Goal: Contribute content: Contribute content

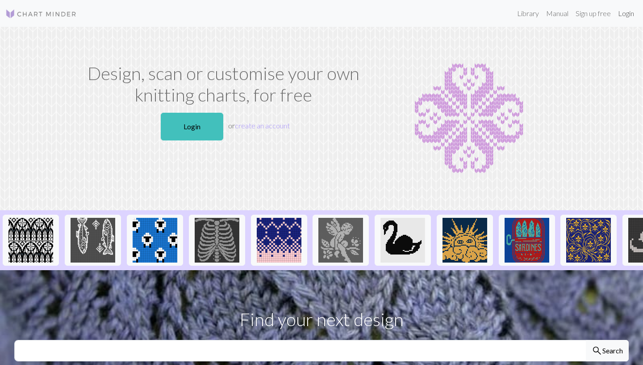
click at [629, 11] on link "Login" at bounding box center [626, 13] width 23 height 18
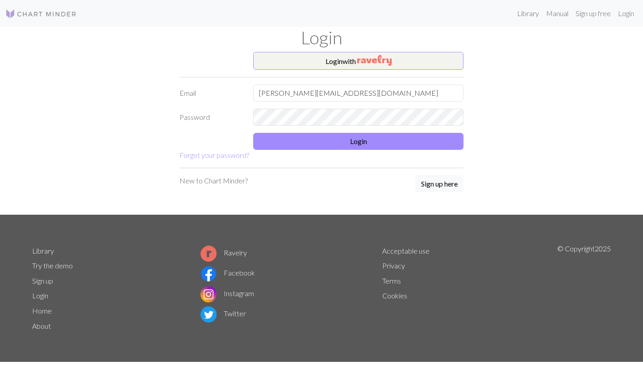
click at [357, 150] on form "Login with Email [PERSON_NAME][EMAIL_ADDRESS][DOMAIN_NAME] Password Login Forgo…" at bounding box center [322, 106] width 284 height 109
click at [366, 140] on button "Login" at bounding box center [358, 141] width 210 height 17
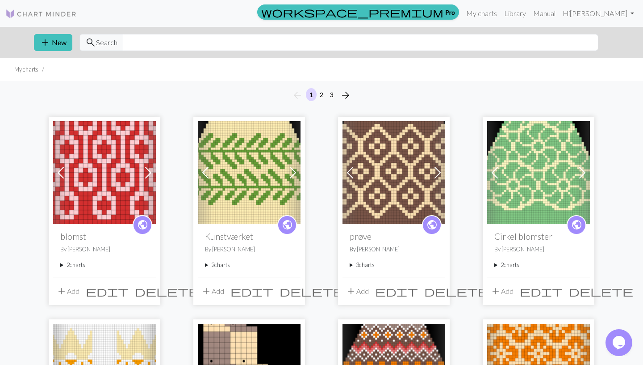
click at [363, 265] on summary "3 charts" at bounding box center [394, 264] width 88 height 8
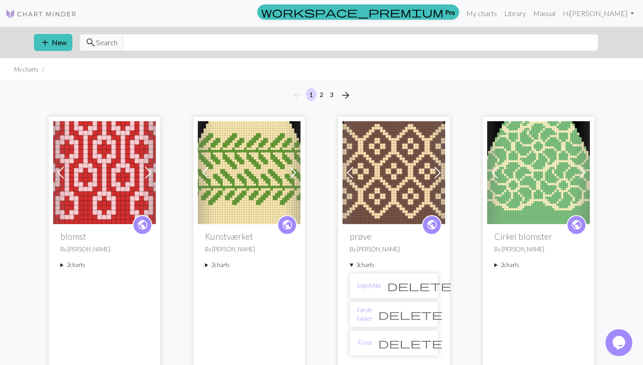
scroll to position [47, 0]
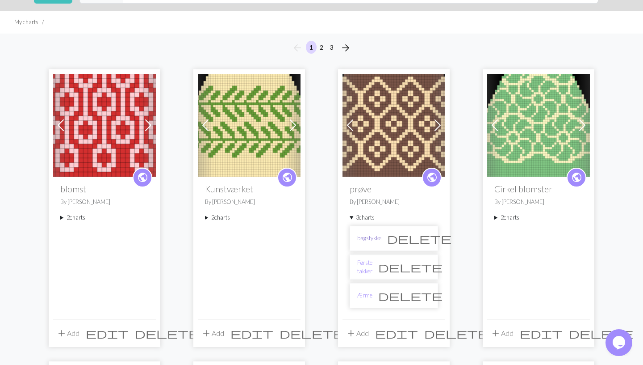
click at [371, 237] on link "bagstykke" at bounding box center [369, 238] width 24 height 8
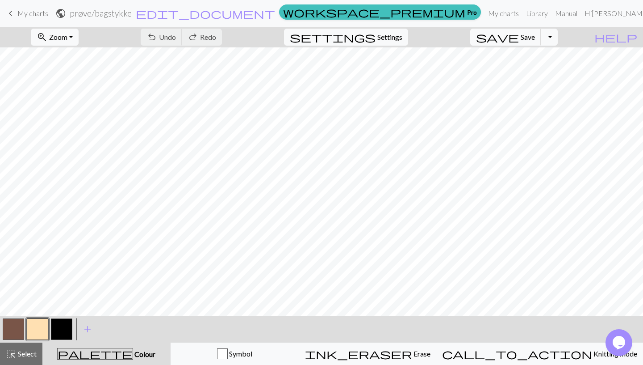
click at [75, 26] on nav "keyboard_arrow_left My charts public prøve / bagstykke edit_document Edit setti…" at bounding box center [321, 13] width 643 height 27
click at [67, 35] on span "Zoom" at bounding box center [58, 37] width 18 height 8
click at [87, 62] on button "Fit all" at bounding box center [66, 57] width 71 height 14
click at [63, 327] on button "button" at bounding box center [61, 328] width 21 height 21
click at [558, 39] on button "Toggle Dropdown" at bounding box center [549, 37] width 17 height 17
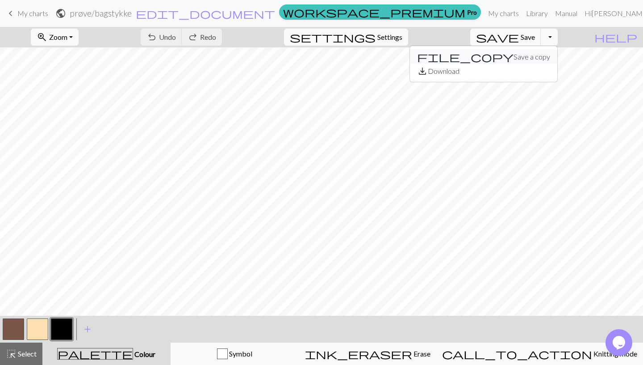
click at [547, 60] on button "file_copy Save a copy" at bounding box center [483, 57] width 147 height 14
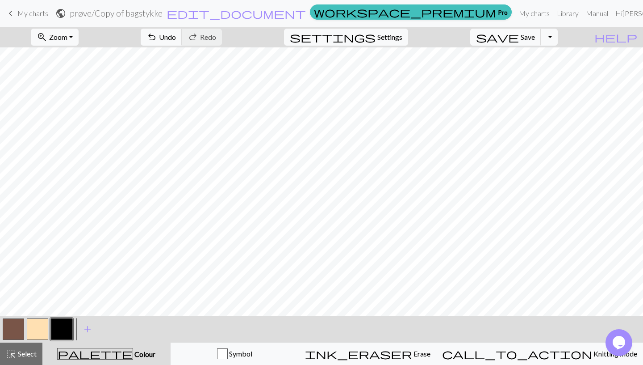
click at [163, 18] on h2 "prøve / Copy of bagstykke" at bounding box center [116, 13] width 93 height 10
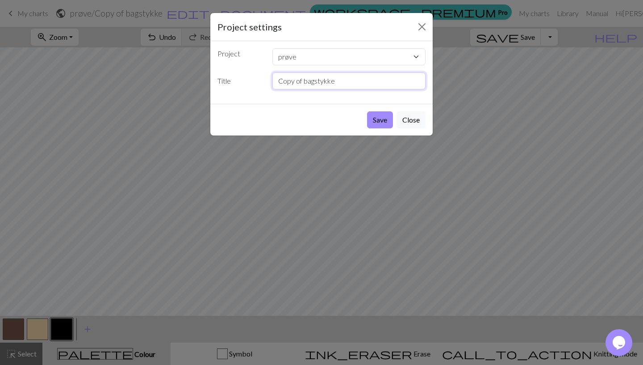
click at [353, 84] on input "Copy of bagstykke" at bounding box center [350, 80] width 154 height 17
type input "lille krop"
click at [367, 111] on button "Save" at bounding box center [380, 119] width 26 height 17
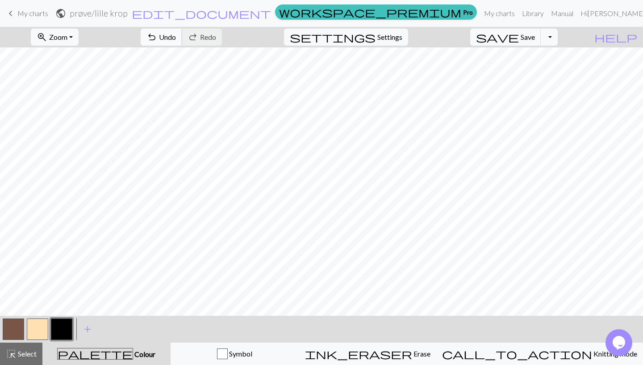
click at [157, 33] on span "undo" at bounding box center [152, 37] width 11 height 13
click at [176, 40] on span "Undo" at bounding box center [167, 37] width 17 height 8
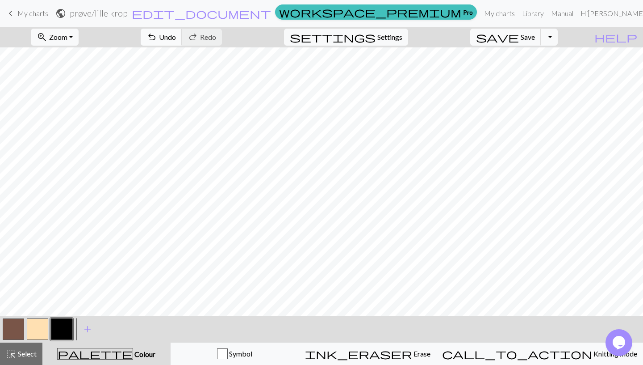
click at [157, 36] on span "undo" at bounding box center [152, 37] width 11 height 13
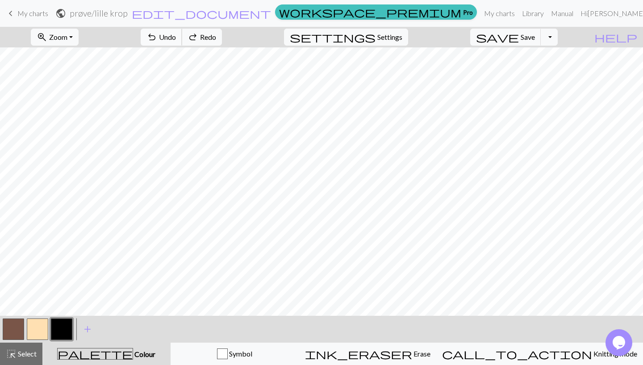
click at [157, 36] on span "undo" at bounding box center [152, 37] width 11 height 13
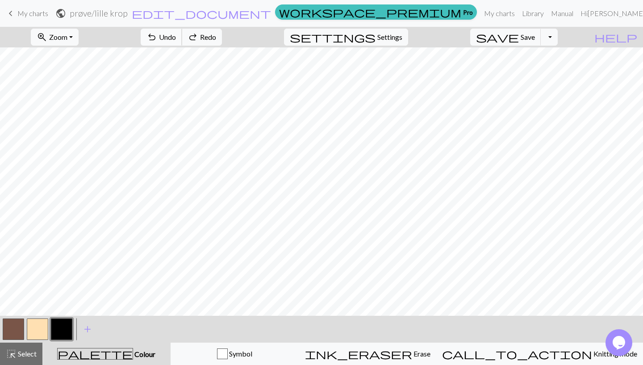
click at [157, 36] on span "undo" at bounding box center [152, 37] width 11 height 13
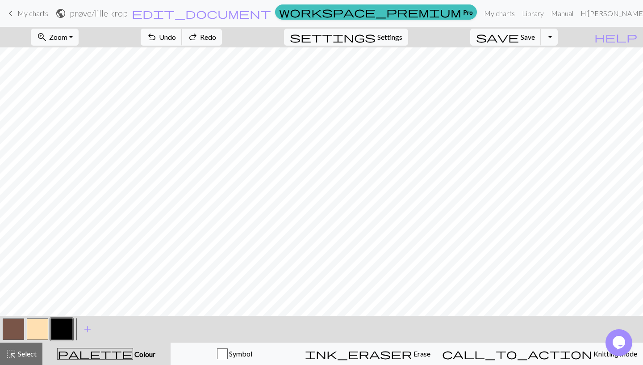
click at [157, 36] on span "undo" at bounding box center [152, 37] width 11 height 13
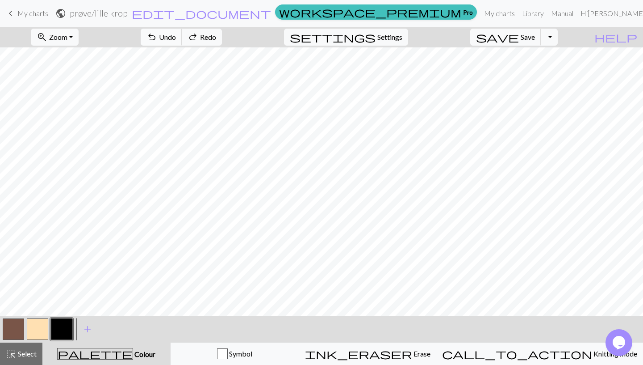
click at [157, 36] on span "undo" at bounding box center [152, 37] width 11 height 13
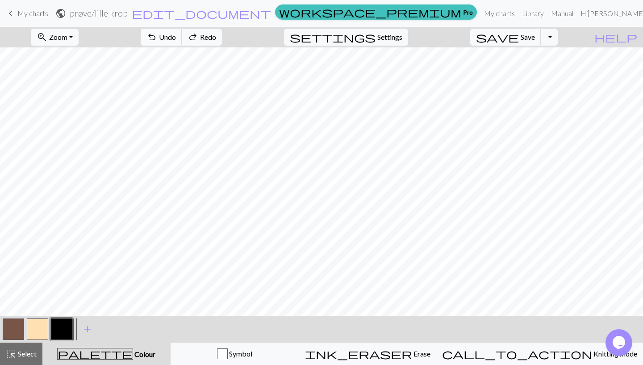
click at [157, 36] on span "undo" at bounding box center [152, 37] width 11 height 13
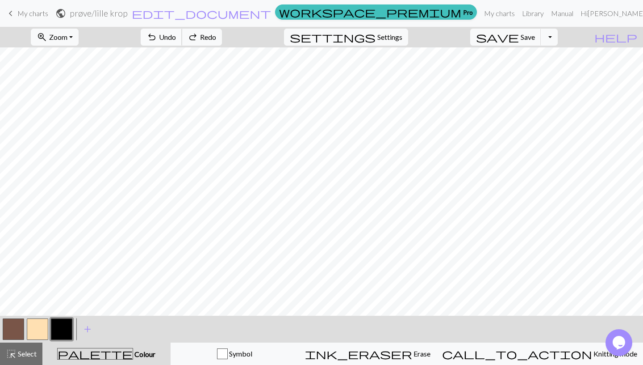
click at [157, 36] on span "undo" at bounding box center [152, 37] width 11 height 13
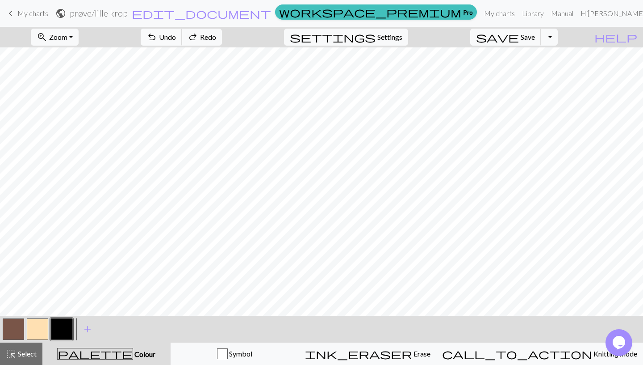
click at [157, 36] on span "undo" at bounding box center [152, 37] width 11 height 13
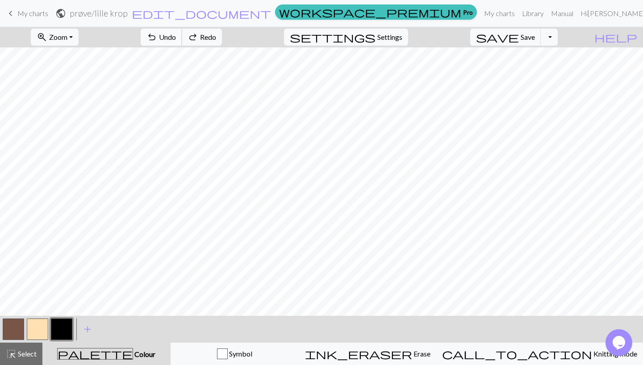
click at [157, 36] on span "undo" at bounding box center [152, 37] width 11 height 13
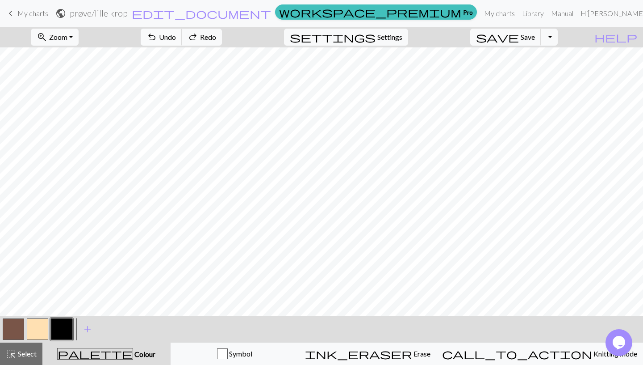
click at [157, 36] on span "undo" at bounding box center [152, 37] width 11 height 13
click at [207, 36] on div "undo Undo Undo redo Redo Redo" at bounding box center [181, 37] width 95 height 21
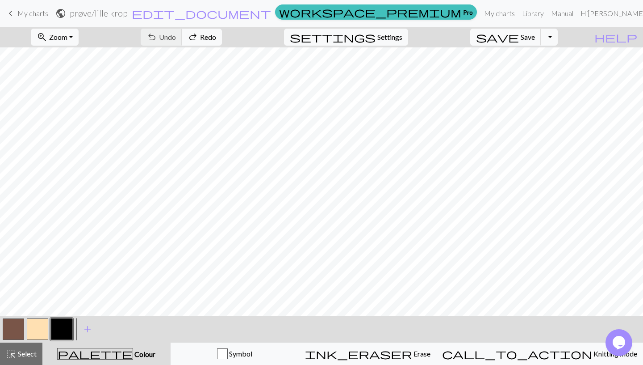
click at [21, 322] on button "button" at bounding box center [13, 328] width 21 height 21
click at [63, 328] on button "button" at bounding box center [61, 328] width 21 height 21
click at [176, 33] on span "Undo" at bounding box center [167, 37] width 17 height 8
click at [157, 34] on span "undo" at bounding box center [152, 37] width 11 height 13
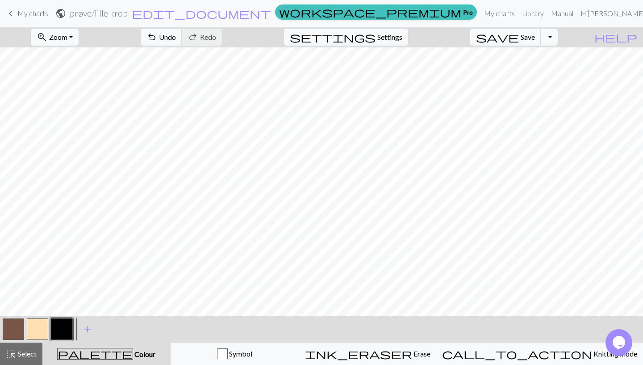
click at [191, 32] on div "undo Undo Undo redo Redo Redo" at bounding box center [181, 37] width 95 height 21
click at [182, 32] on button "undo Undo Undo" at bounding box center [162, 37] width 42 height 17
click at [157, 38] on span "undo" at bounding box center [152, 37] width 11 height 13
click at [182, 42] on button "undo Undo Undo" at bounding box center [162, 37] width 42 height 17
click at [216, 39] on span "Redo" at bounding box center [208, 37] width 16 height 8
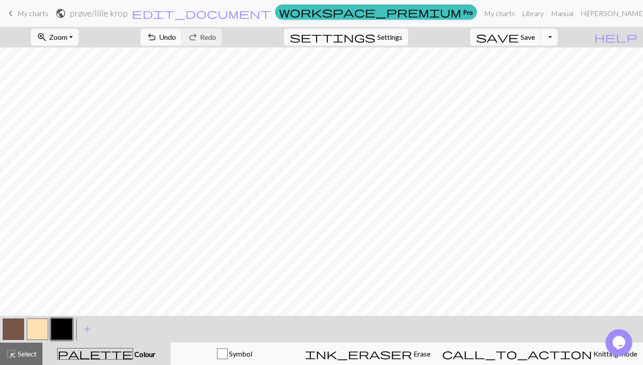
click at [10, 323] on button "button" at bounding box center [13, 328] width 21 height 21
click at [62, 326] on button "button" at bounding box center [61, 328] width 21 height 21
click at [13, 335] on button "button" at bounding box center [13, 328] width 21 height 21
drag, startPoint x: 31, startPoint y: 327, endPoint x: 40, endPoint y: 325, distance: 9.3
click at [31, 327] on button "button" at bounding box center [37, 328] width 21 height 21
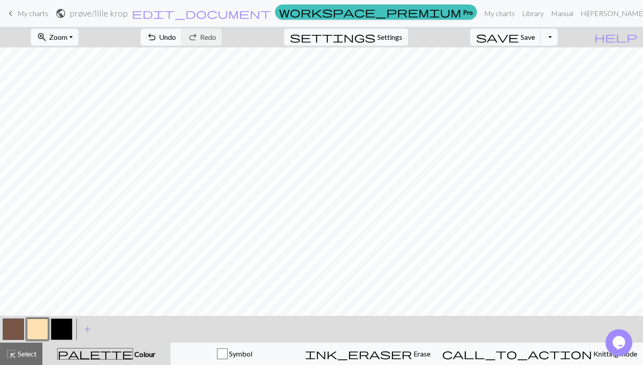
click at [31, 329] on button "button" at bounding box center [37, 328] width 21 height 21
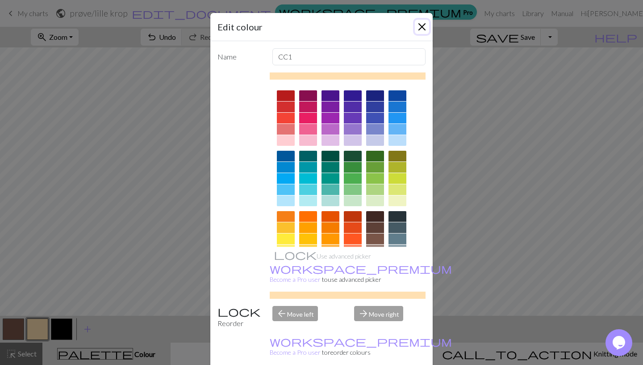
click at [419, 25] on button "Close" at bounding box center [422, 27] width 14 height 14
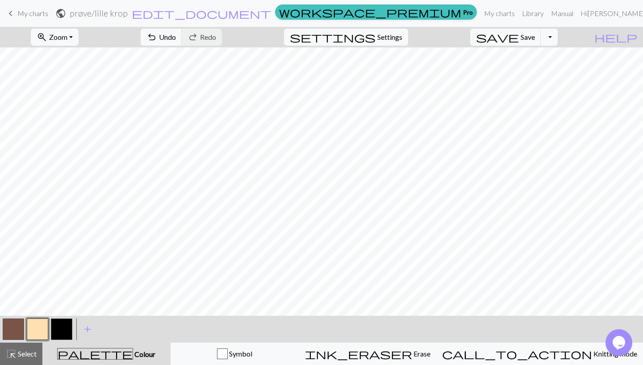
click at [14, 319] on button "button" at bounding box center [13, 328] width 21 height 21
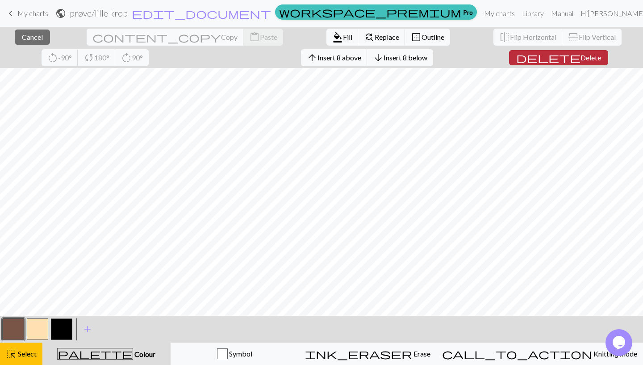
click at [516, 53] on span "delete" at bounding box center [548, 57] width 64 height 13
click at [581, 58] on span "Delete" at bounding box center [591, 57] width 21 height 8
click at [579, 56] on span "Delete" at bounding box center [589, 57] width 21 height 8
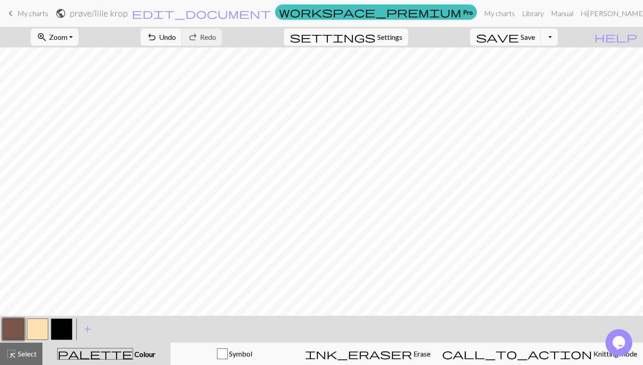
click at [29, 334] on button "button" at bounding box center [37, 328] width 21 height 21
click at [55, 324] on button "button" at bounding box center [61, 328] width 21 height 21
click at [19, 351] on span "Select" at bounding box center [27, 353] width 20 height 8
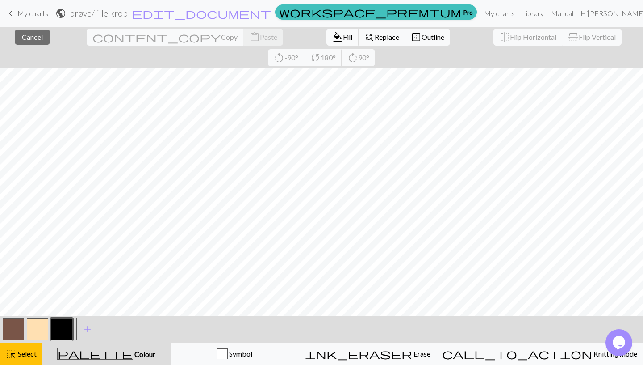
click at [332, 34] on span "format_color_fill" at bounding box center [337, 37] width 11 height 13
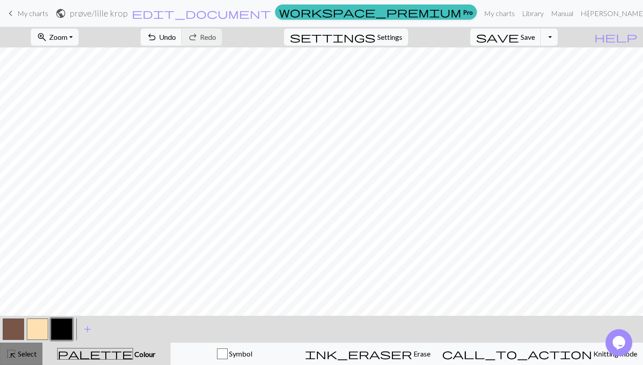
click at [9, 360] on button "highlight_alt Select Select" at bounding box center [21, 353] width 42 height 22
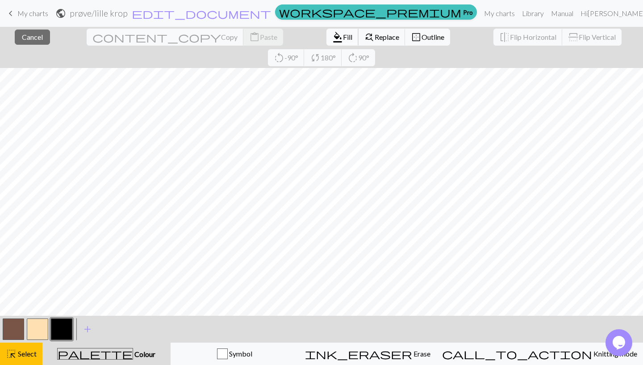
click at [343, 35] on span "Fill" at bounding box center [347, 37] width 9 height 8
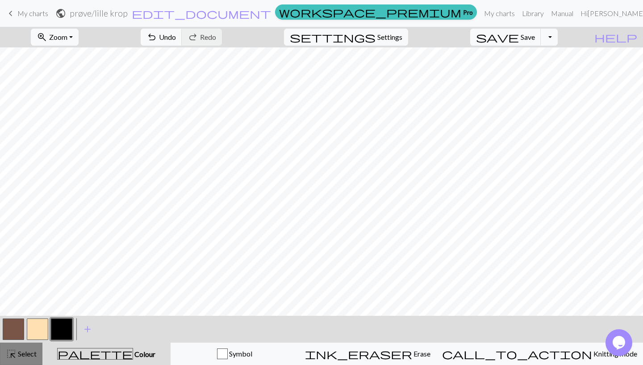
click at [36, 346] on button "highlight_alt Select Select" at bounding box center [21, 353] width 42 height 22
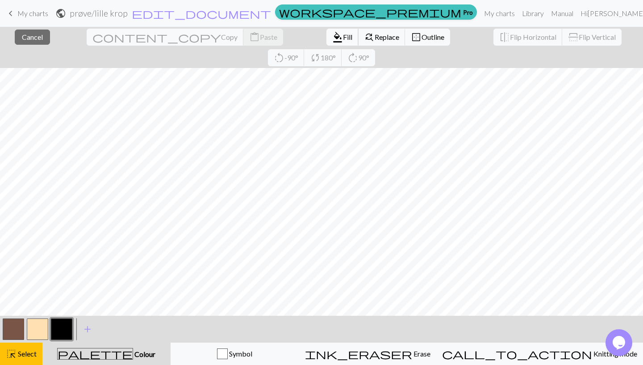
click at [332, 38] on span "format_color_fill" at bounding box center [337, 37] width 11 height 13
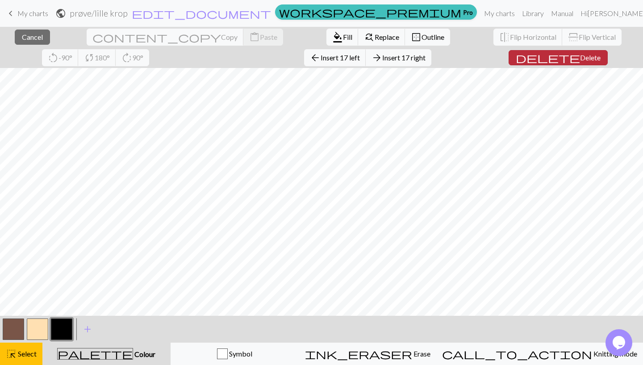
click at [580, 60] on span "Delete" at bounding box center [590, 57] width 21 height 8
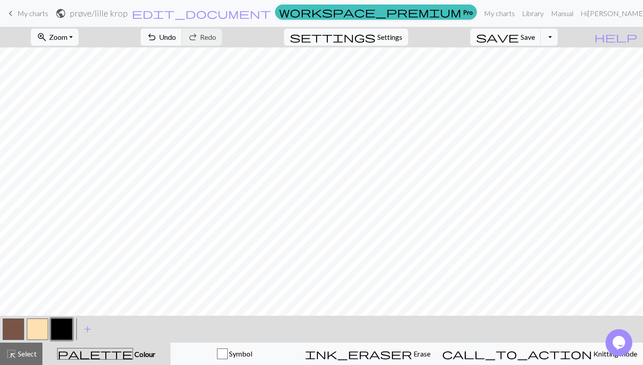
click at [34, 330] on button "button" at bounding box center [37, 328] width 21 height 21
click at [11, 330] on button "button" at bounding box center [13, 328] width 21 height 21
click at [29, 340] on div at bounding box center [37, 329] width 24 height 24
click at [36, 324] on button "button" at bounding box center [37, 328] width 21 height 21
click at [182, 32] on button "undo Undo Undo" at bounding box center [162, 37] width 42 height 17
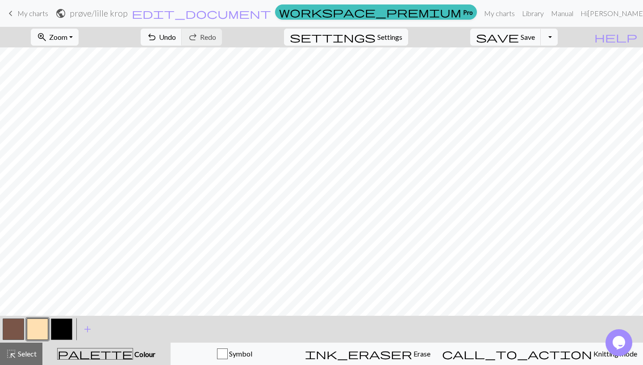
click at [21, 334] on button "button" at bounding box center [13, 328] width 21 height 21
click at [55, 331] on button "button" at bounding box center [61, 328] width 21 height 21
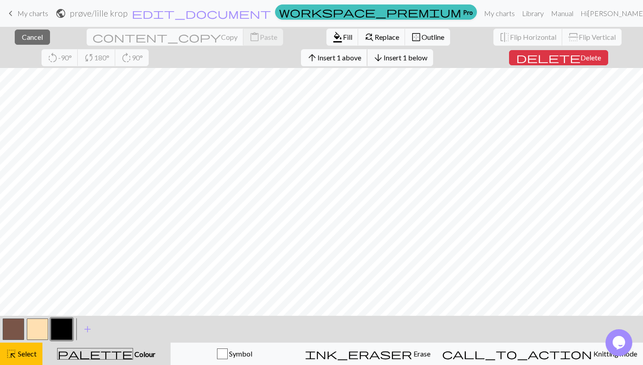
click at [318, 61] on span "Insert 1 above" at bounding box center [340, 57] width 44 height 8
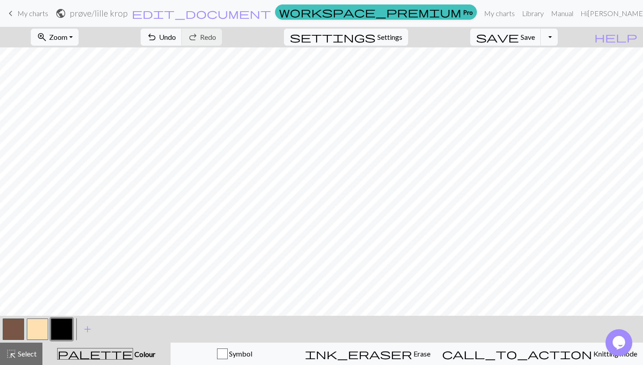
click at [16, 336] on button "button" at bounding box center [13, 328] width 21 height 21
click at [41, 333] on button "button" at bounding box center [37, 328] width 21 height 21
click at [68, 326] on button "button" at bounding box center [61, 328] width 21 height 21
click at [176, 33] on span "Undo" at bounding box center [167, 37] width 17 height 8
click at [10, 328] on button "button" at bounding box center [13, 328] width 21 height 21
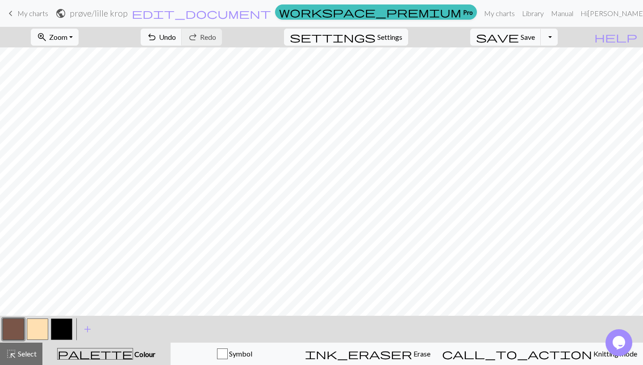
click at [106, 96] on div "keyboard_arrow_left My charts public prøve / lille krop edit_document Edit sett…" at bounding box center [321, 182] width 643 height 365
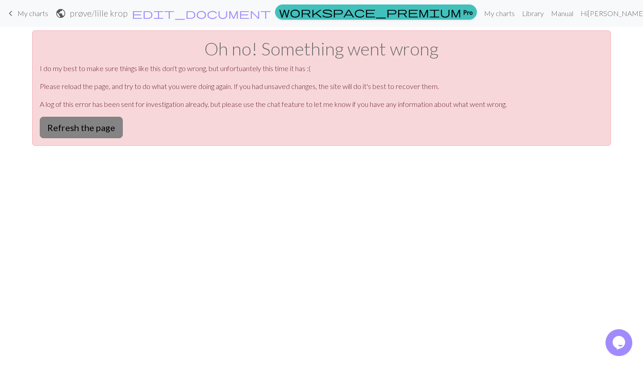
click at [94, 128] on button "Refresh the page" at bounding box center [81, 127] width 83 height 21
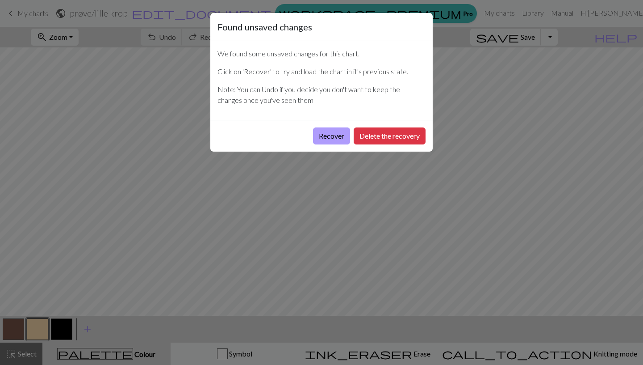
click at [326, 137] on button "Recover" at bounding box center [331, 135] width 37 height 17
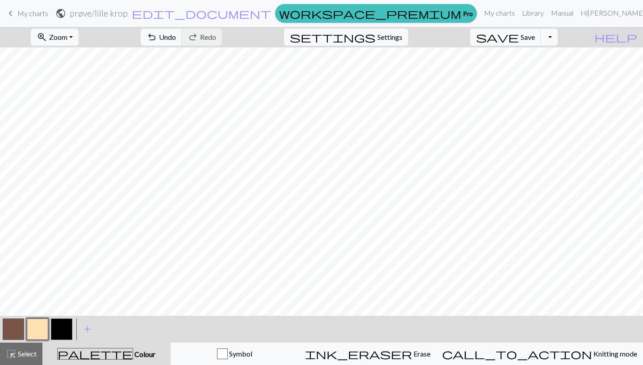
click at [73, 46] on div "zoom_in Zoom Zoom Fit all Fit width Fit height 50% 100% 150% 200%" at bounding box center [54, 37] width 61 height 21
click at [67, 40] on span "Zoom" at bounding box center [58, 37] width 18 height 8
click at [95, 55] on button "Fit all" at bounding box center [66, 57] width 71 height 14
click at [541, 32] on button "save Save Save" at bounding box center [505, 37] width 71 height 17
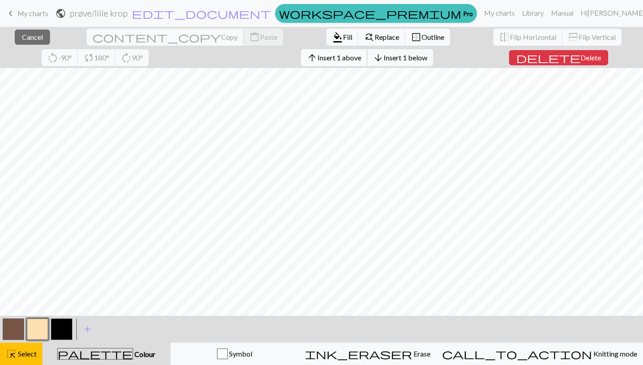
click at [318, 60] on span "Insert 1 above" at bounding box center [340, 57] width 44 height 8
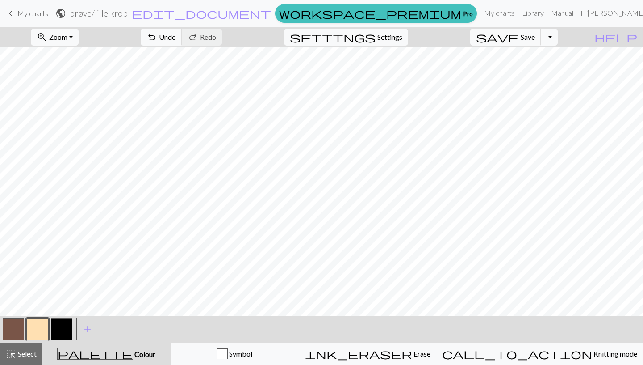
click at [65, 328] on button "button" at bounding box center [61, 328] width 21 height 21
click at [7, 330] on button "button" at bounding box center [13, 328] width 21 height 21
click at [39, 332] on button "button" at bounding box center [37, 328] width 21 height 21
click at [157, 42] on span "undo" at bounding box center [152, 37] width 11 height 13
click at [176, 36] on span "Undo" at bounding box center [167, 37] width 17 height 8
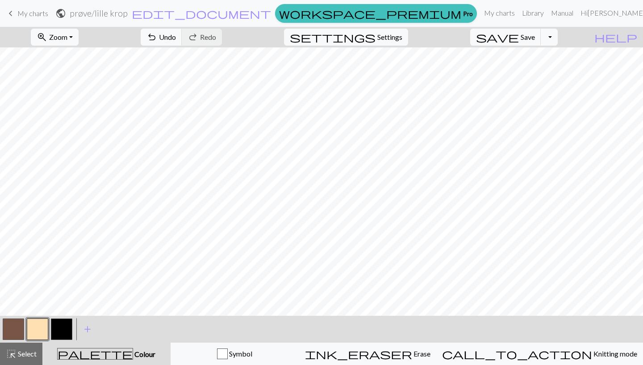
click at [21, 332] on button "button" at bounding box center [13, 328] width 21 height 21
click at [176, 34] on span "Undo" at bounding box center [167, 37] width 17 height 8
click at [23, 327] on button "button" at bounding box center [13, 328] width 21 height 21
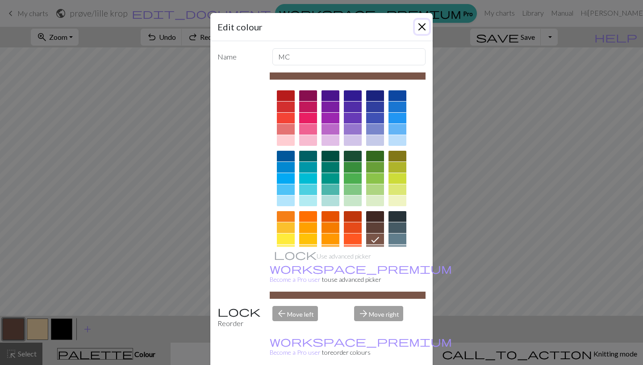
click at [417, 25] on button "Close" at bounding box center [422, 27] width 14 height 14
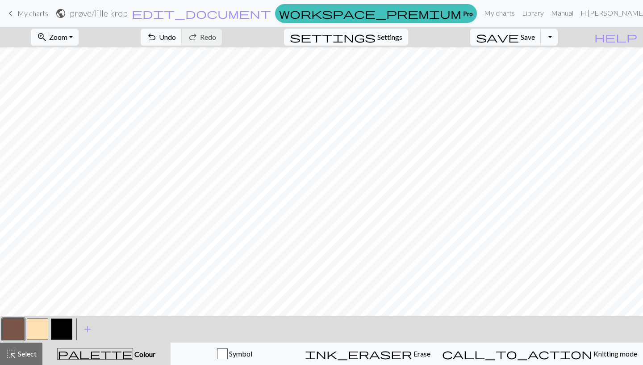
click at [38, 333] on button "button" at bounding box center [37, 328] width 21 height 21
click at [176, 34] on span "Undo" at bounding box center [167, 37] width 17 height 8
click at [18, 334] on button "button" at bounding box center [13, 328] width 21 height 21
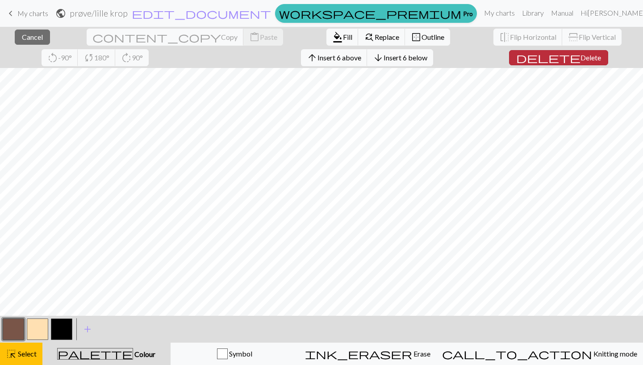
click at [581, 56] on span "Delete" at bounding box center [591, 57] width 21 height 8
click at [581, 54] on span "Delete" at bounding box center [591, 57] width 21 height 8
click at [516, 55] on span "delete" at bounding box center [548, 57] width 64 height 13
click at [517, 65] on button "delete Delete" at bounding box center [557, 57] width 99 height 15
click at [508, 64] on button "delete Delete" at bounding box center [557, 57] width 99 height 15
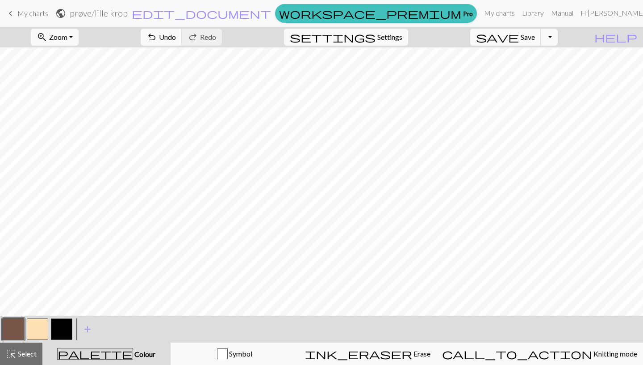
click at [519, 36] on span "save" at bounding box center [497, 37] width 43 height 13
click at [558, 37] on button "Toggle Dropdown" at bounding box center [549, 37] width 17 height 17
click at [546, 52] on button "file_copy Save a copy" at bounding box center [483, 57] width 147 height 14
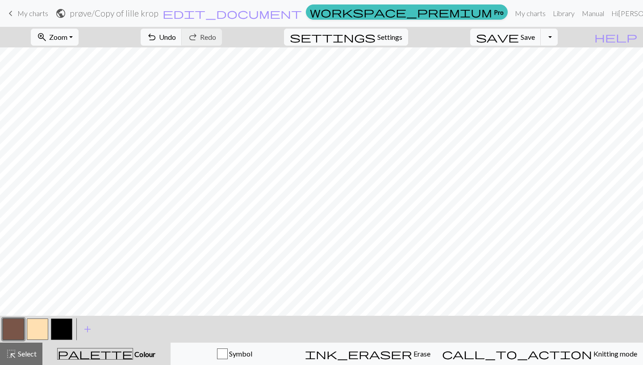
click at [65, 327] on button "button" at bounding box center [61, 328] width 21 height 21
click at [157, 39] on span "undo" at bounding box center [152, 37] width 11 height 13
click at [10, 325] on button "button" at bounding box center [13, 328] width 21 height 21
click at [67, 333] on button "button" at bounding box center [61, 328] width 21 height 21
click at [533, 32] on button "save Save Save" at bounding box center [505, 37] width 71 height 17
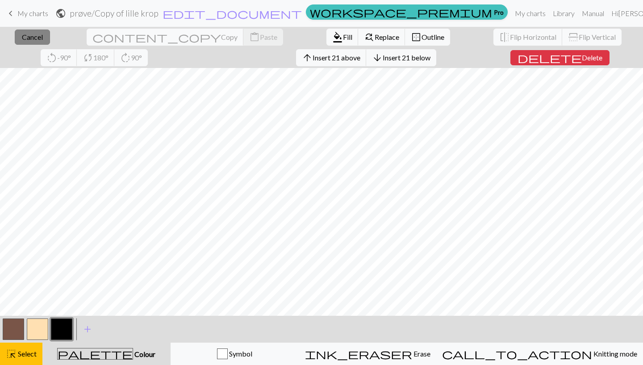
click at [28, 34] on span "Cancel" at bounding box center [32, 37] width 21 height 8
click at [516, 58] on span "delete" at bounding box center [548, 57] width 64 height 13
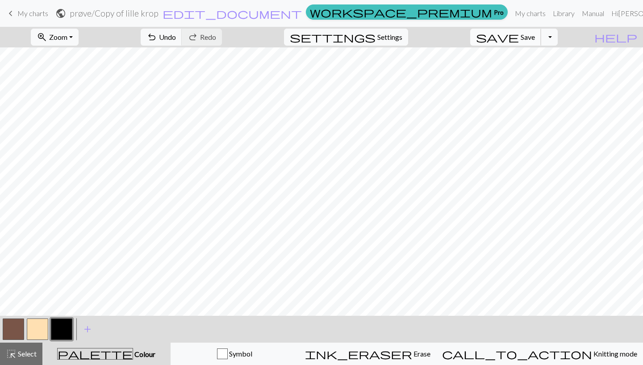
click at [535, 39] on span "Save" at bounding box center [528, 37] width 14 height 8
click at [13, 13] on span "keyboard_arrow_left" at bounding box center [10, 13] width 11 height 13
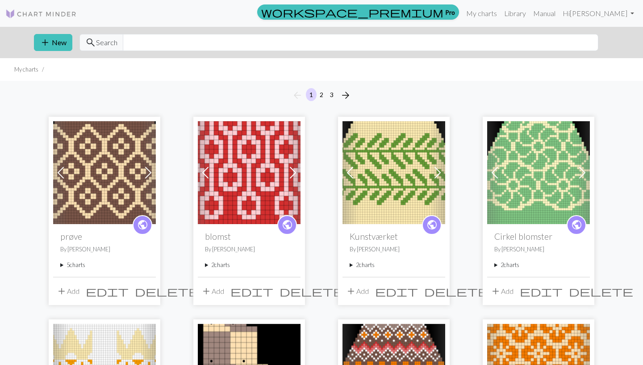
click at [65, 268] on summary "5 charts" at bounding box center [104, 264] width 88 height 8
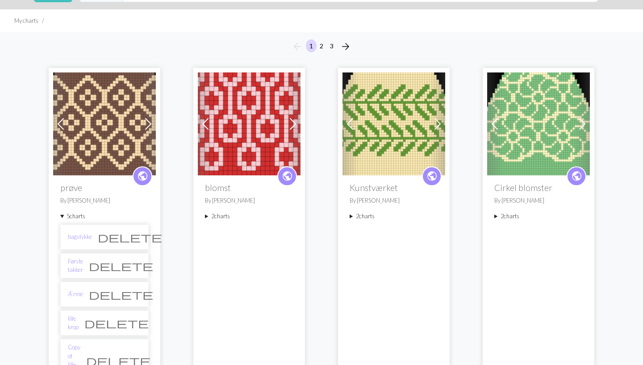
scroll to position [52, 0]
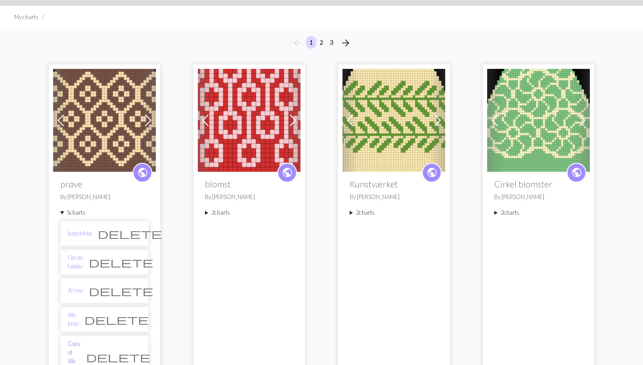
click at [78, 349] on link "Copy of lille krop" at bounding box center [74, 356] width 13 height 34
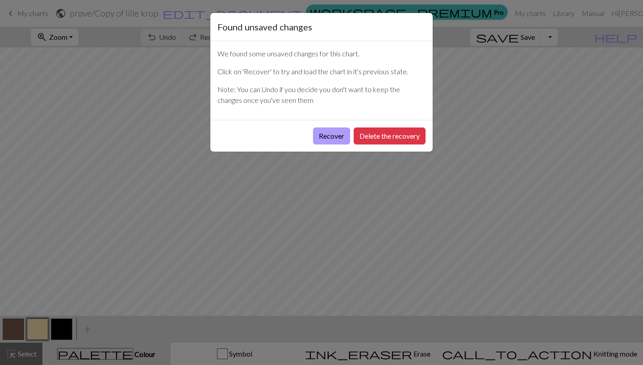
click at [322, 137] on button "Recover" at bounding box center [331, 135] width 37 height 17
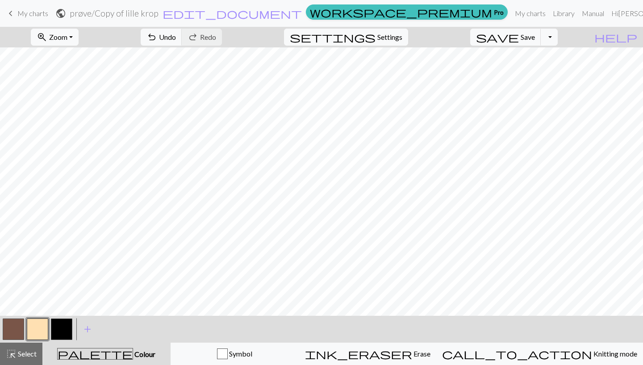
click at [159, 17] on h2 "prøve / Copy of lille krop" at bounding box center [114, 13] width 89 height 10
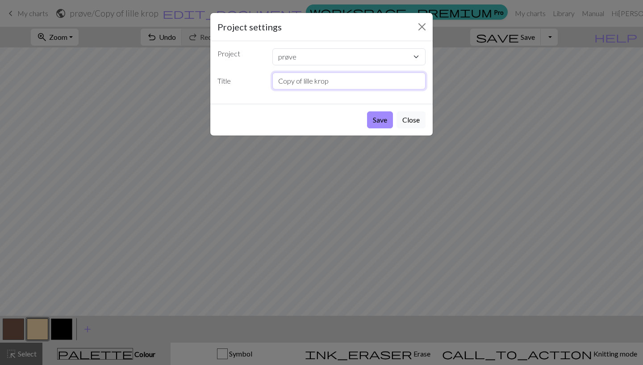
drag, startPoint x: 304, startPoint y: 81, endPoint x: 235, endPoint y: 94, distance: 69.9
click at [273, 89] on input "Copy of lille krop" at bounding box center [350, 80] width 154 height 17
type input "C"
type input "lille ærme"
click at [367, 111] on button "Save" at bounding box center [380, 119] width 26 height 17
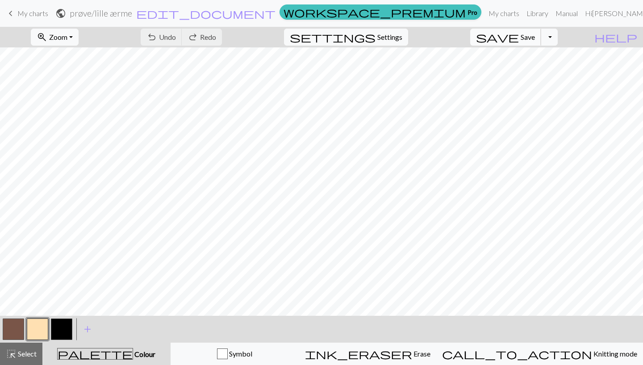
click at [535, 40] on span "Save" at bounding box center [528, 37] width 14 height 8
click at [59, 334] on button "button" at bounding box center [61, 328] width 21 height 21
click at [182, 37] on button "undo Undo Undo" at bounding box center [162, 37] width 42 height 17
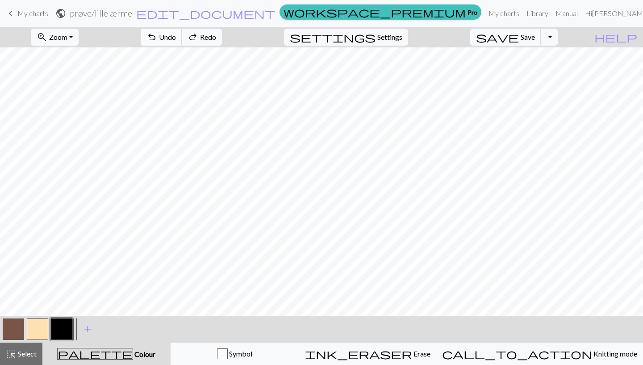
click at [182, 37] on button "undo Undo Undo" at bounding box center [162, 37] width 42 height 17
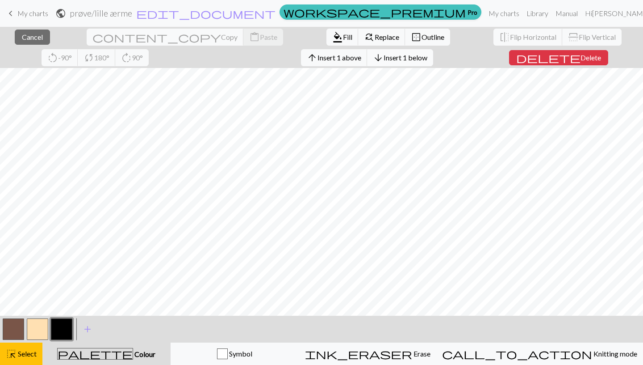
click at [384, 61] on span "Insert 1 below" at bounding box center [406, 57] width 44 height 8
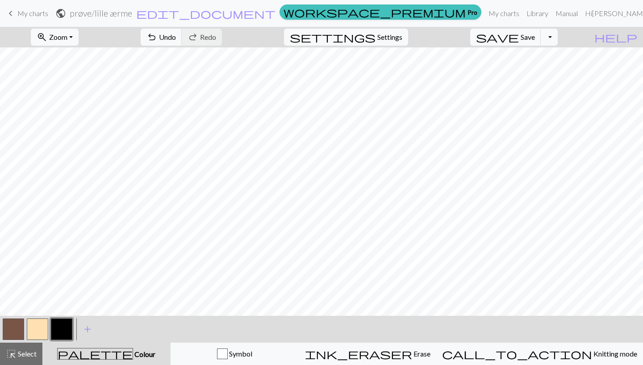
click at [40, 332] on button "button" at bounding box center [37, 328] width 21 height 21
click at [176, 38] on span "Undo" at bounding box center [167, 37] width 17 height 8
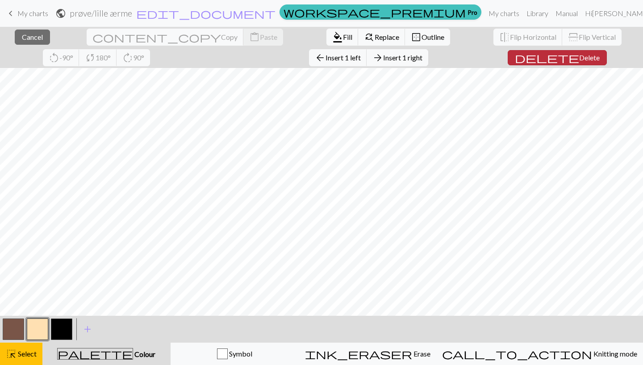
click at [515, 63] on span "delete" at bounding box center [547, 57] width 64 height 13
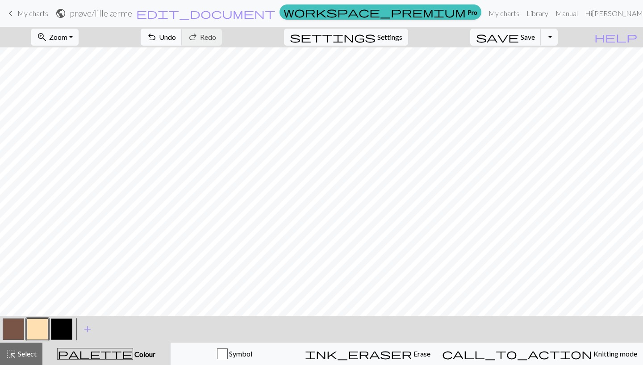
click at [182, 32] on button "undo Undo Undo" at bounding box center [162, 37] width 42 height 17
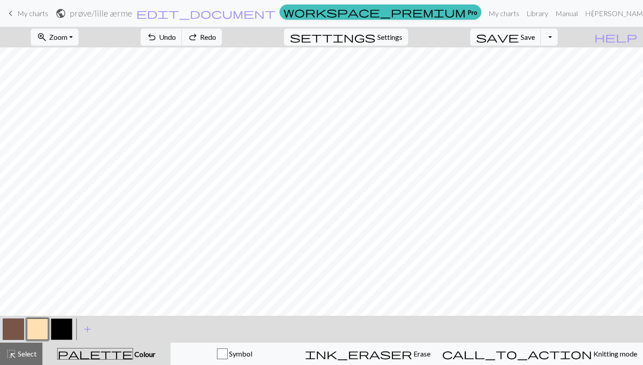
click at [68, 336] on button "button" at bounding box center [61, 328] width 21 height 21
click at [176, 38] on span "Undo" at bounding box center [167, 37] width 17 height 8
click at [157, 42] on span "undo" at bounding box center [152, 37] width 11 height 13
click at [157, 38] on span "undo" at bounding box center [152, 37] width 11 height 13
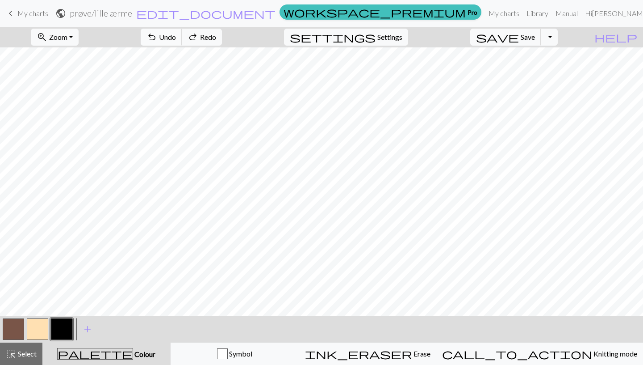
click at [157, 38] on span "undo" at bounding box center [152, 37] width 11 height 13
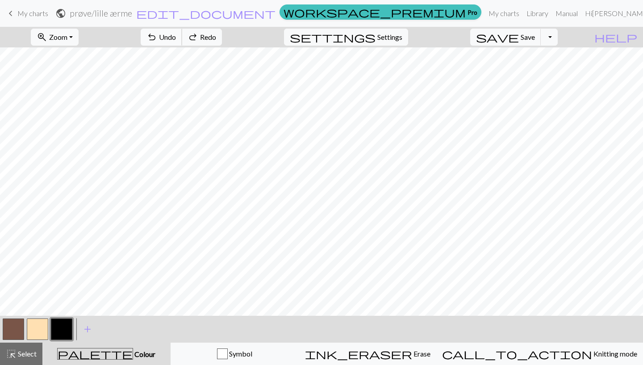
click at [157, 38] on span "undo" at bounding box center [152, 37] width 11 height 13
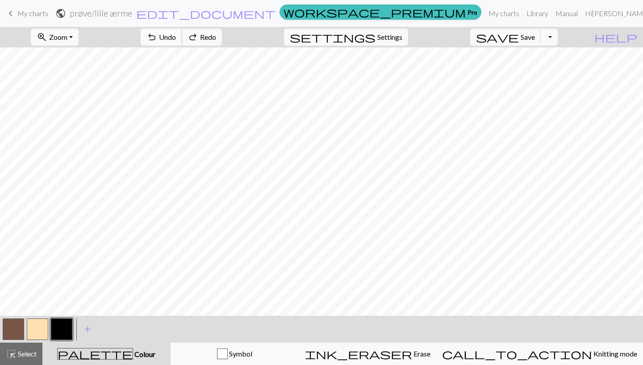
click at [157, 38] on span "undo" at bounding box center [152, 37] width 11 height 13
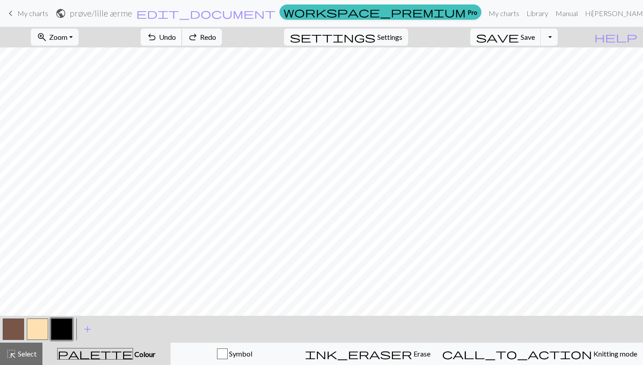
click at [157, 38] on span "undo" at bounding box center [152, 37] width 11 height 13
click at [40, 329] on button "button" at bounding box center [37, 328] width 21 height 21
click at [182, 30] on button "undo Undo Undo" at bounding box center [162, 37] width 42 height 17
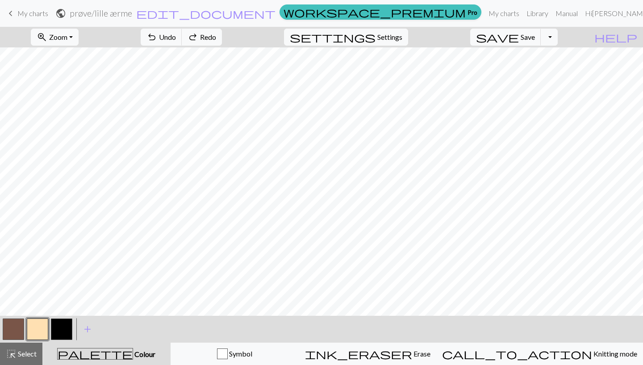
click at [19, 322] on button "button" at bounding box center [13, 328] width 21 height 21
click at [535, 37] on span "Save" at bounding box center [528, 37] width 14 height 8
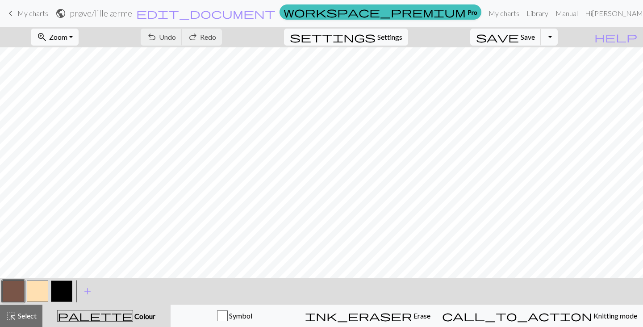
click at [28, 13] on span "My charts" at bounding box center [32, 13] width 31 height 8
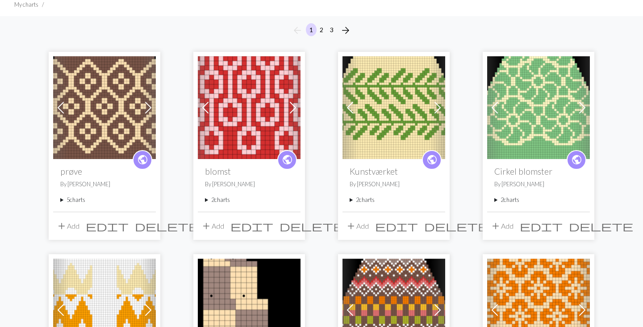
scroll to position [89, 0]
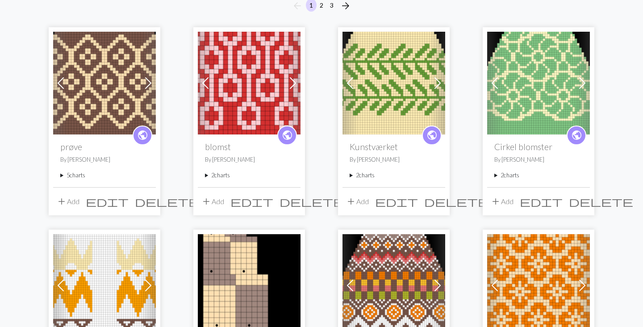
click at [80, 173] on summary "5 charts" at bounding box center [104, 175] width 88 height 8
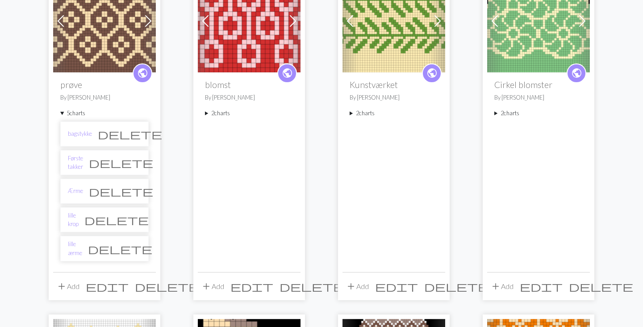
scroll to position [153, 0]
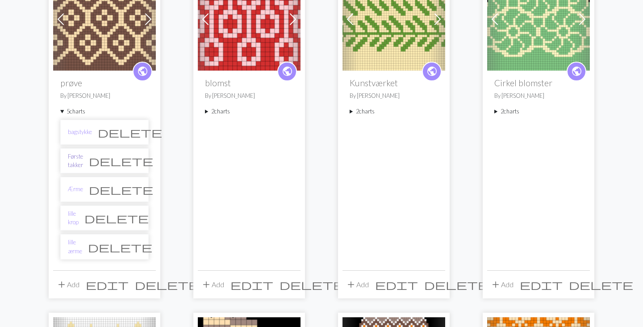
click at [83, 163] on link "Første takker" at bounding box center [75, 160] width 15 height 17
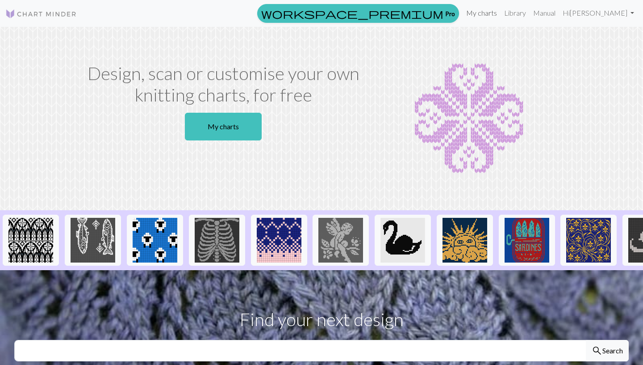
click at [501, 13] on link "My charts" at bounding box center [482, 13] width 38 height 18
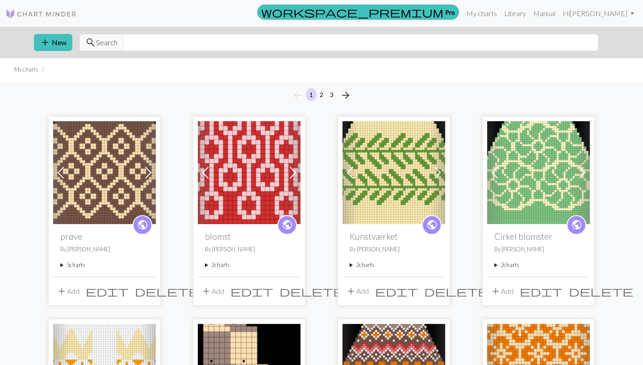
click at [71, 265] on summary "5 charts" at bounding box center [104, 264] width 88 height 8
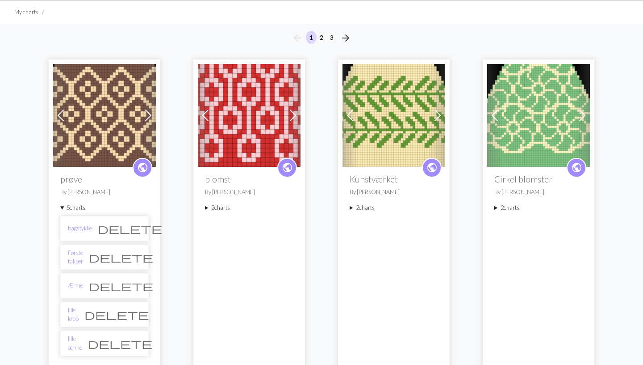
scroll to position [63, 0]
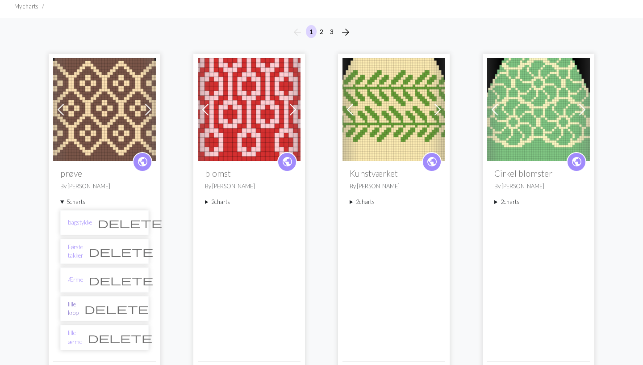
click at [79, 306] on link "lille krop" at bounding box center [73, 308] width 11 height 17
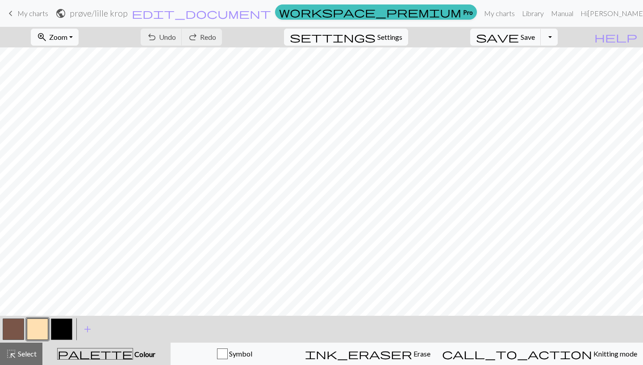
click at [8, 13] on span "keyboard_arrow_left" at bounding box center [10, 13] width 11 height 13
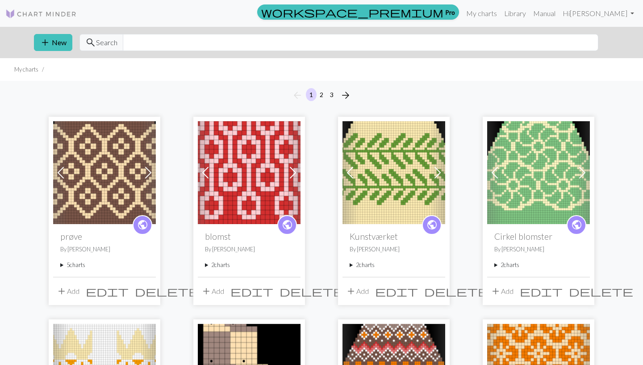
click at [75, 268] on summary "5 charts" at bounding box center [104, 264] width 88 height 8
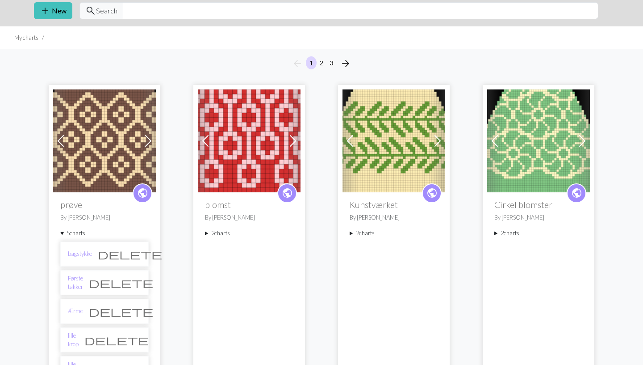
scroll to position [42, 0]
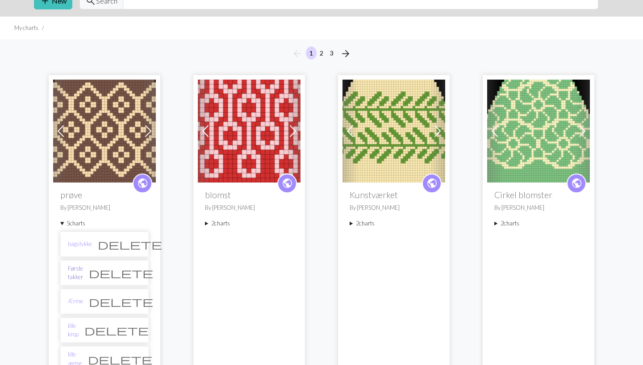
click at [83, 274] on link "Første takker" at bounding box center [75, 272] width 15 height 17
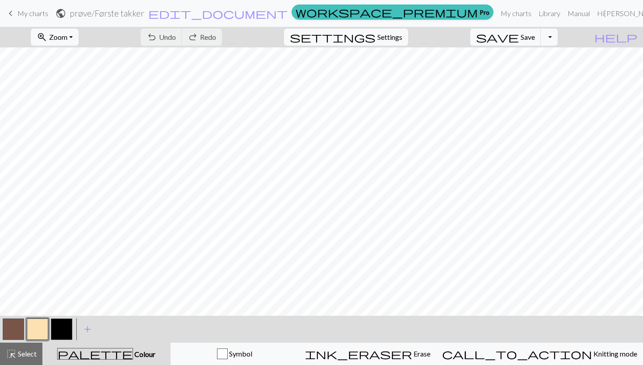
click at [8, 12] on span "keyboard_arrow_left" at bounding box center [10, 13] width 11 height 13
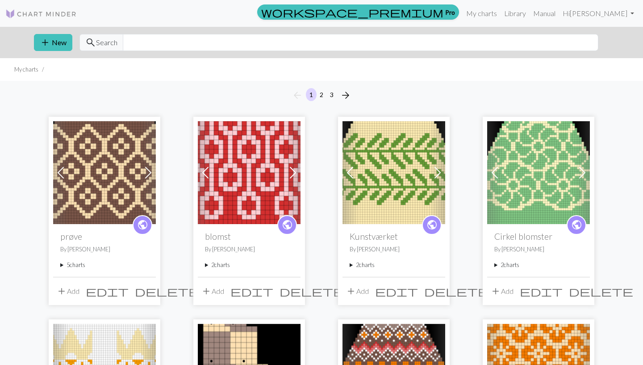
click at [72, 264] on summary "5 charts" at bounding box center [104, 264] width 88 height 8
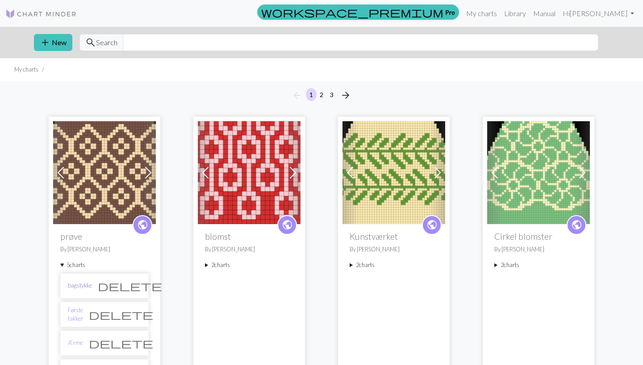
click at [88, 286] on link "bagstykke" at bounding box center [80, 285] width 24 height 8
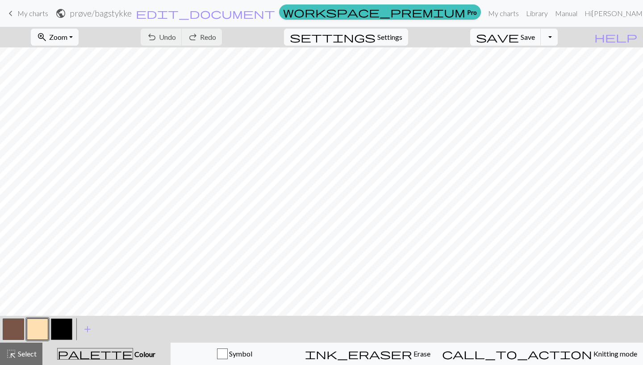
click at [1, 22] on div "keyboard_arrow_left My charts public prøve / bagstykke edit_document Edit setti…" at bounding box center [321, 13] width 643 height 18
click at [10, 17] on span "keyboard_arrow_left" at bounding box center [10, 13] width 11 height 13
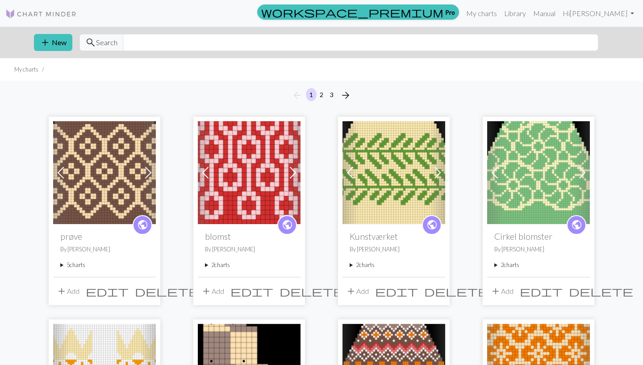
click at [69, 265] on summary "5 charts" at bounding box center [104, 264] width 88 height 8
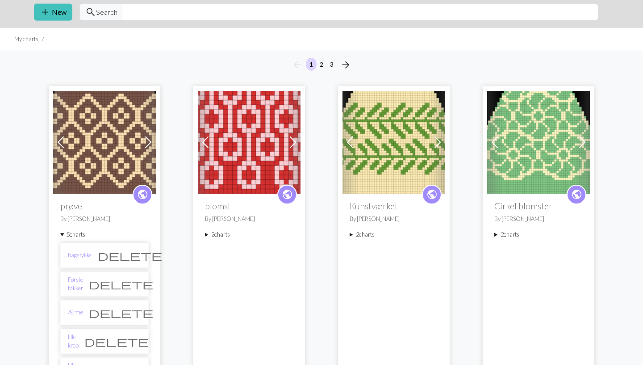
scroll to position [32, 0]
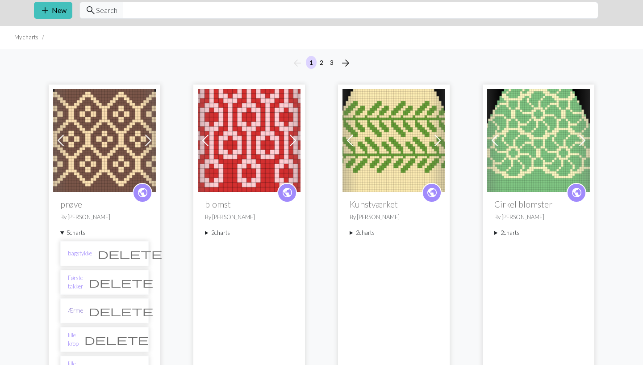
click at [80, 310] on link "Ærme" at bounding box center [75, 310] width 15 height 8
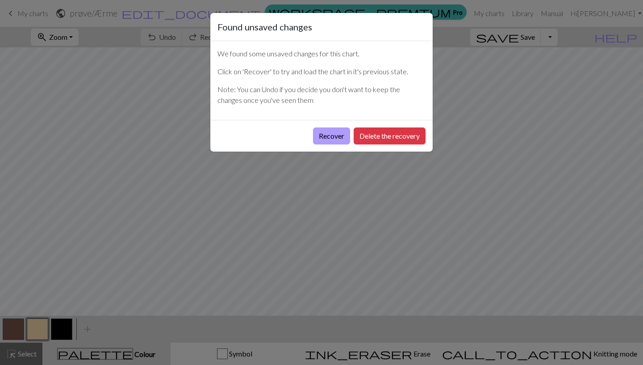
click at [331, 137] on button "Recover" at bounding box center [331, 135] width 37 height 17
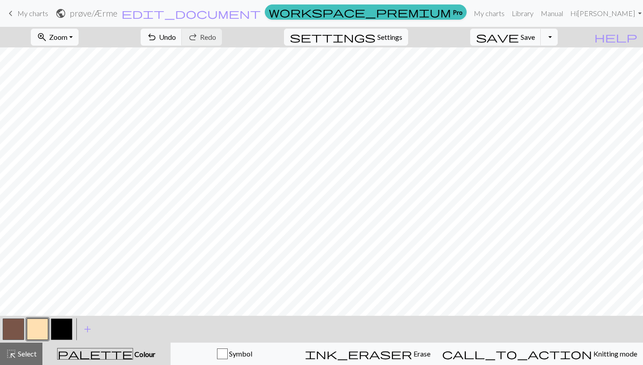
click at [6, 16] on span "keyboard_arrow_left" at bounding box center [10, 13] width 11 height 13
click at [519, 38] on span "save" at bounding box center [497, 37] width 43 height 13
click at [17, 9] on link "keyboard_arrow_left My charts" at bounding box center [26, 13] width 43 height 15
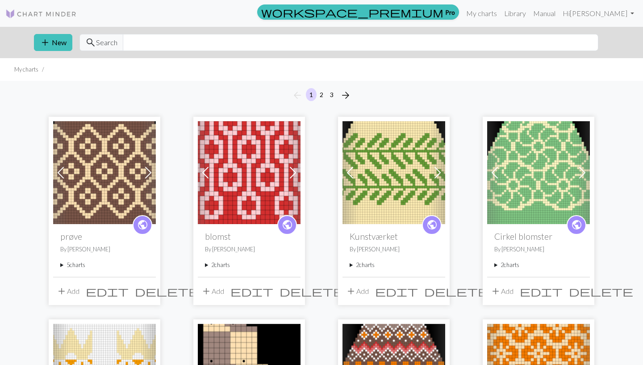
click at [70, 266] on summary "5 charts" at bounding box center [104, 264] width 88 height 8
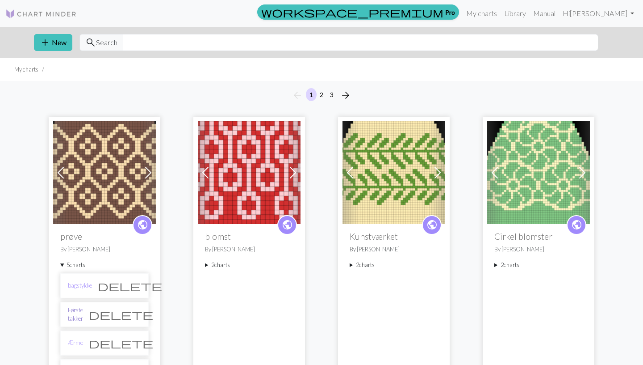
click at [83, 316] on link "Første takker" at bounding box center [75, 314] width 15 height 17
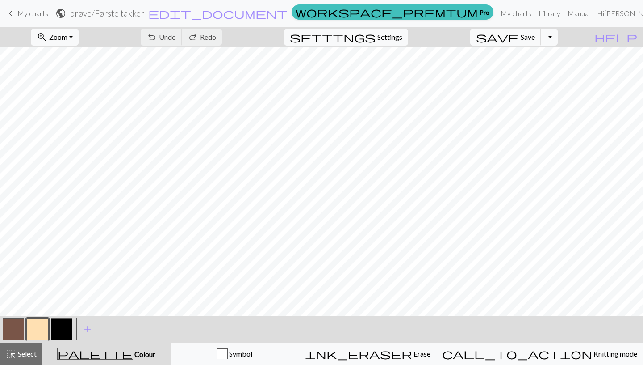
click at [12, 16] on span "keyboard_arrow_left" at bounding box center [10, 13] width 11 height 13
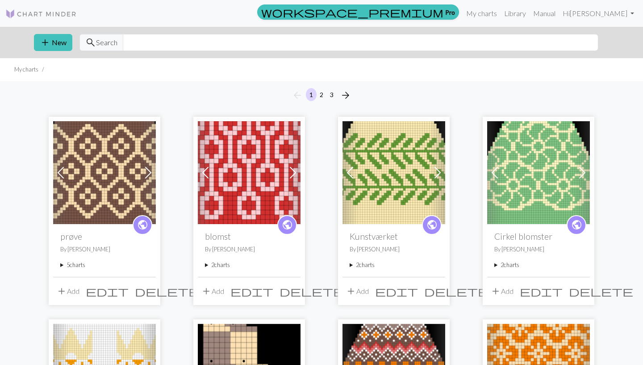
click at [74, 267] on summary "5 charts" at bounding box center [104, 264] width 88 height 8
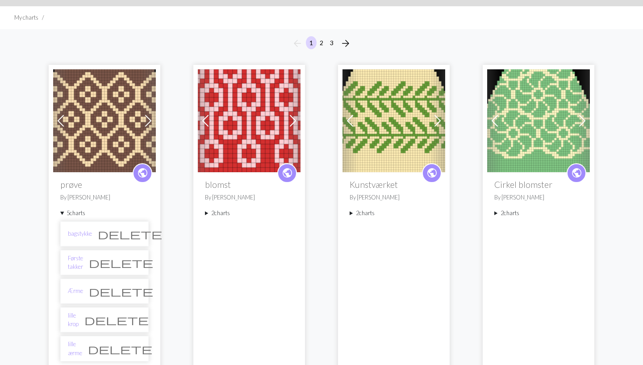
scroll to position [54, 0]
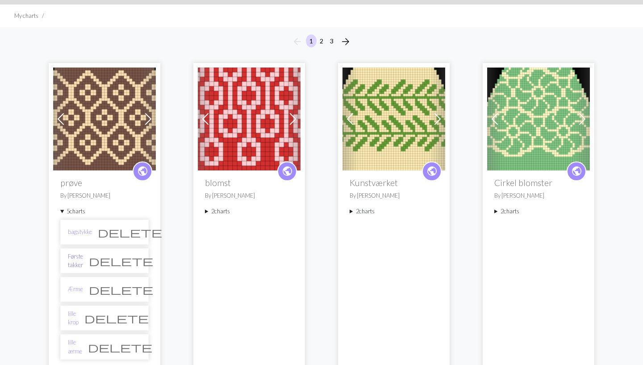
click at [83, 260] on link "Første takker" at bounding box center [75, 260] width 15 height 17
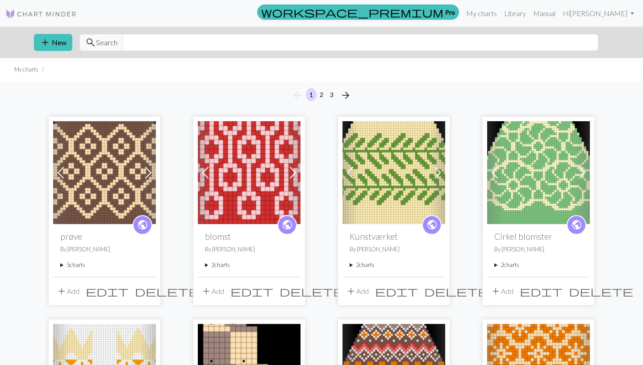
click at [72, 265] on summary "5 charts" at bounding box center [104, 264] width 88 height 8
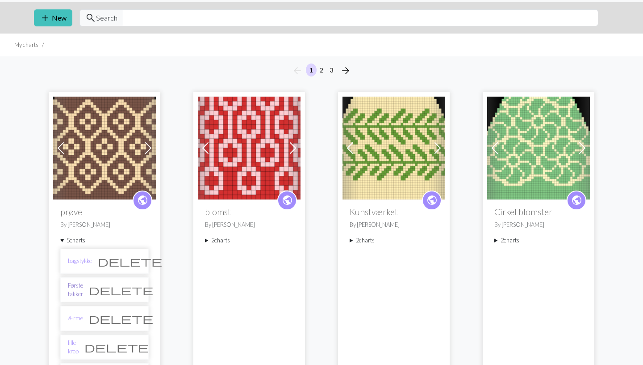
scroll to position [26, 0]
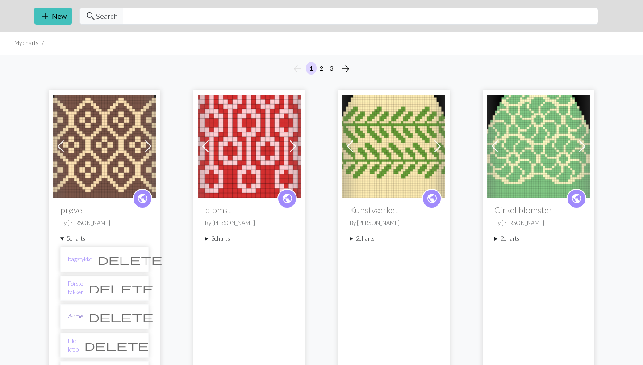
click at [70, 320] on link "Ærme" at bounding box center [75, 316] width 15 height 8
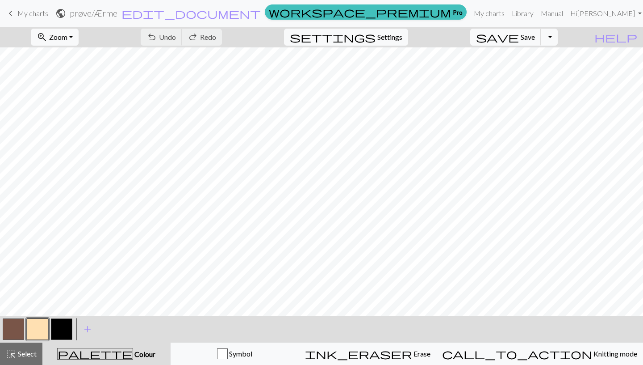
click at [16, 11] on span "keyboard_arrow_left" at bounding box center [10, 13] width 11 height 13
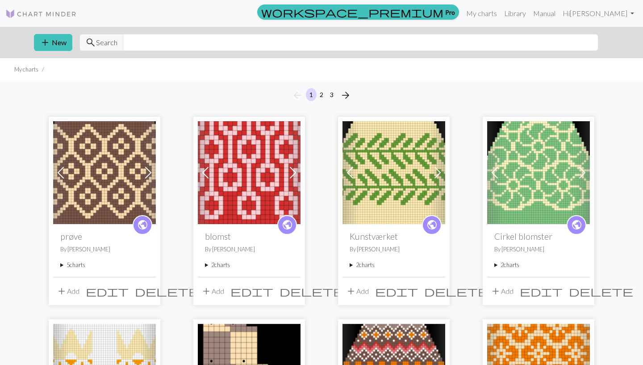
click at [70, 270] on div "public prøve By jakob meier 5 charts bagstykke delete Første takker delete Ærme…" at bounding box center [104, 250] width 103 height 52
click at [72, 268] on summary "5 charts" at bounding box center [104, 264] width 88 height 8
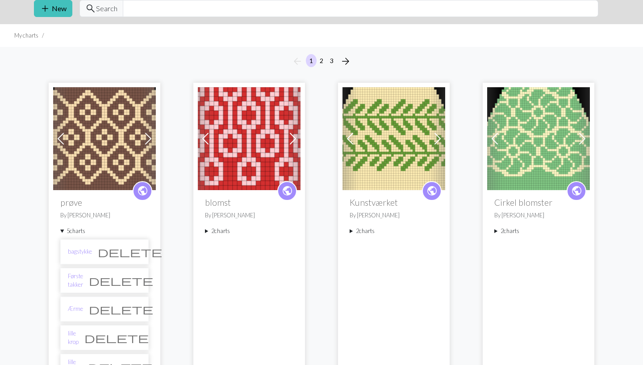
scroll to position [35, 0]
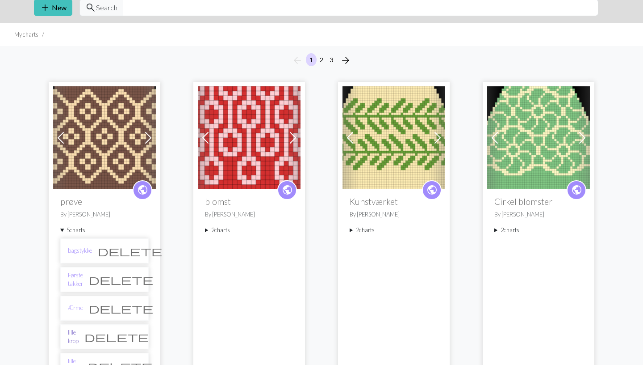
click at [78, 334] on link "lille krop" at bounding box center [73, 336] width 11 height 17
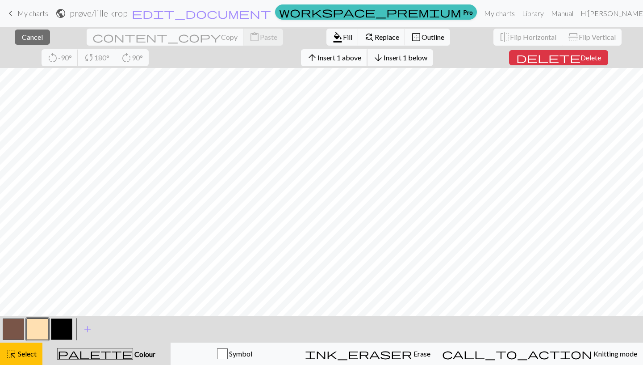
click at [318, 58] on span "Insert 1 above" at bounding box center [340, 57] width 44 height 8
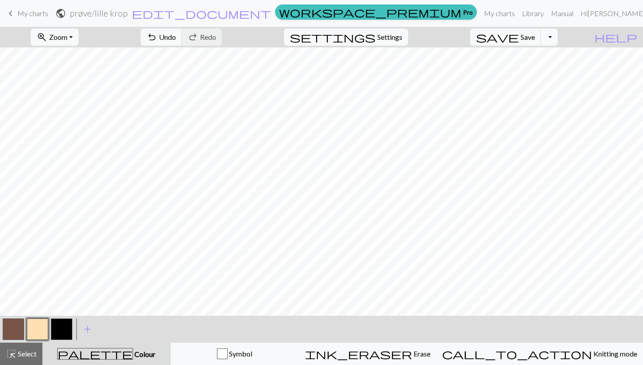
click at [64, 339] on button "button" at bounding box center [61, 328] width 21 height 21
click at [47, 39] on span "zoom_in" at bounding box center [42, 37] width 11 height 13
click at [176, 39] on span "Undo" at bounding box center [167, 37] width 17 height 8
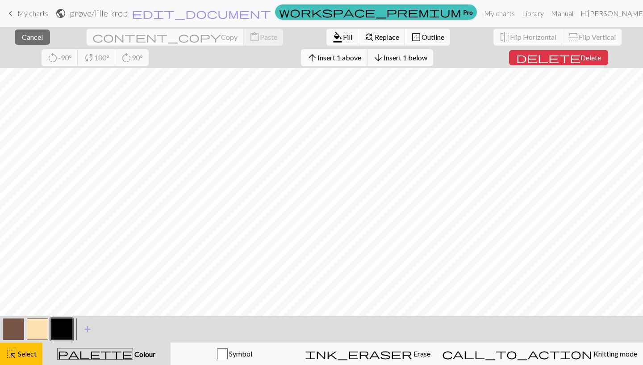
click at [318, 59] on span "Insert 1 above" at bounding box center [340, 57] width 44 height 8
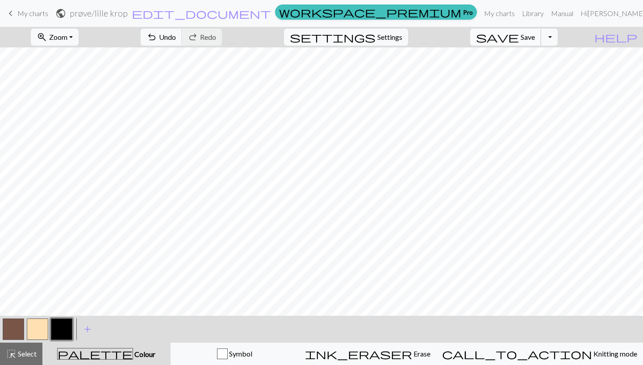
click at [535, 34] on span "Save" at bounding box center [528, 37] width 14 height 8
click at [519, 36] on span "save" at bounding box center [497, 37] width 43 height 13
click at [535, 41] on span "Save" at bounding box center [528, 37] width 14 height 8
